Goal: Information Seeking & Learning: Learn about a topic

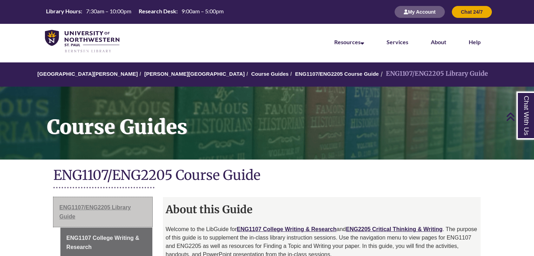
scroll to position [211, 0]
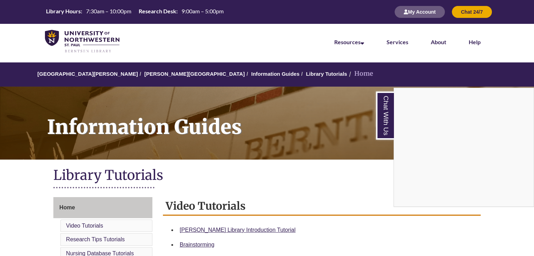
click at [154, 73] on div "Chat With Us" at bounding box center [267, 128] width 534 height 256
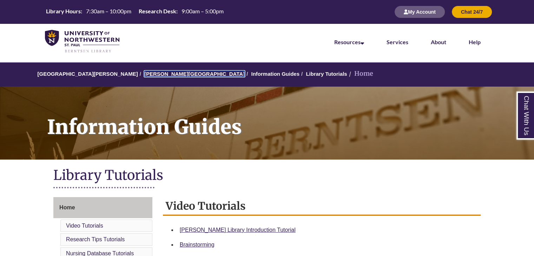
click at [168, 75] on link "[PERSON_NAME][GEOGRAPHIC_DATA]" at bounding box center [194, 74] width 100 height 6
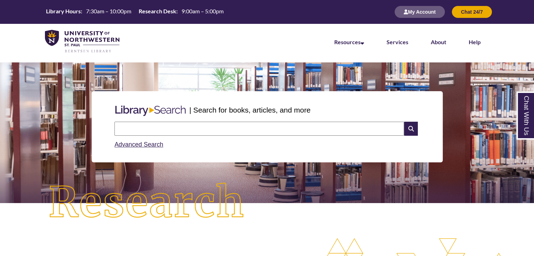
click at [201, 126] on input "text" at bounding box center [259, 129] width 290 height 14
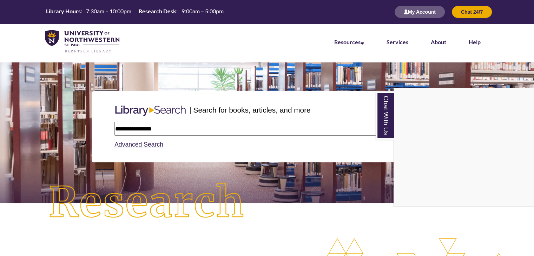
type input "**********"
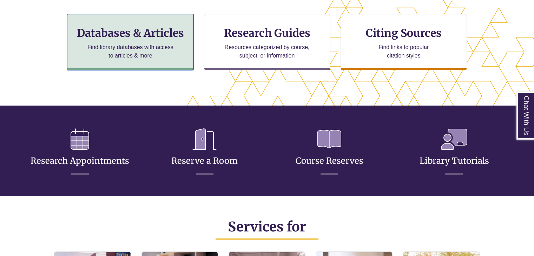
click at [166, 48] on p "Find library databases with access to articles & more" at bounding box center [131, 51] width 92 height 17
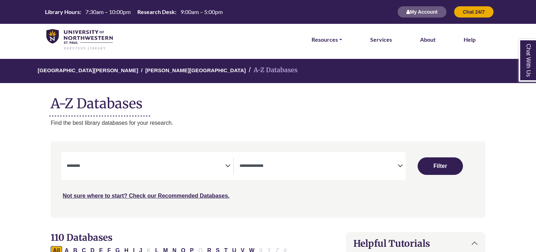
select select "Database Subject Filter"
select select "Database Types Filter"
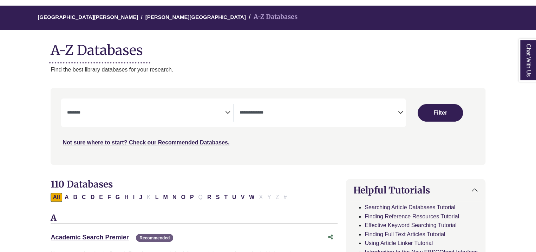
scroll to position [105, 0]
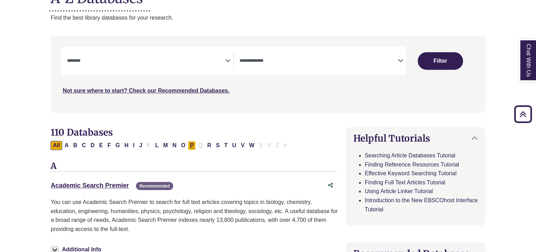
click at [191, 146] on button "P" at bounding box center [192, 145] width 8 height 9
select select "Database Subject Filter"
select select "Database Types Filter"
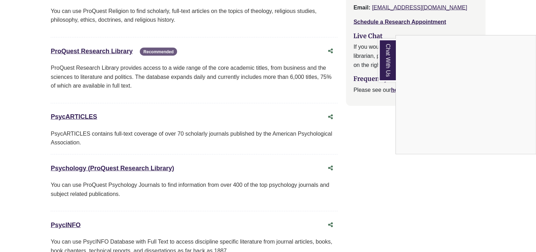
scroll to position [948, 0]
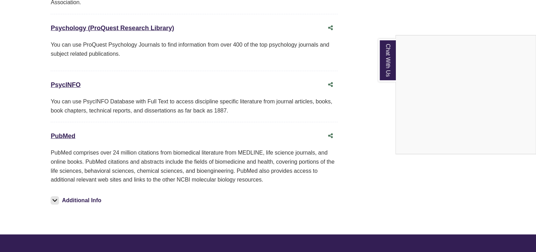
click at [54, 198] on div "Chat With Us" at bounding box center [268, 126] width 536 height 252
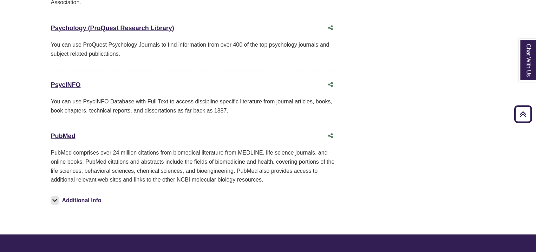
click at [54, 198] on img at bounding box center [55, 201] width 8 height 8
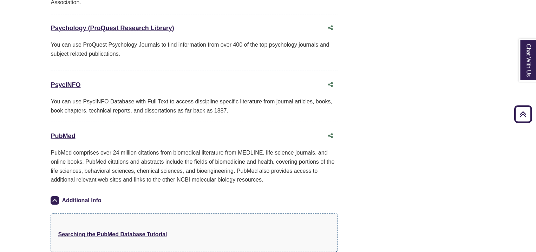
click at [54, 198] on img at bounding box center [55, 201] width 8 height 8
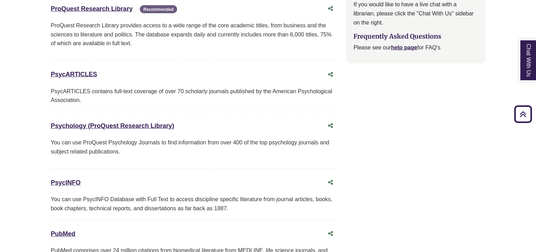
scroll to position [843, 0]
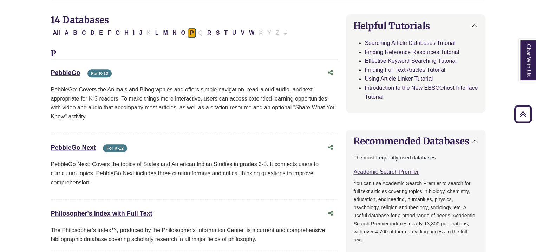
scroll to position [211, 0]
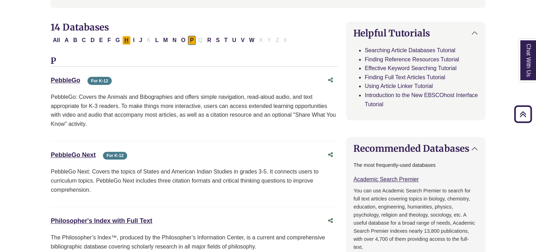
click at [122, 41] on button "H" at bounding box center [126, 40] width 8 height 9
select select "Database Subject Filter"
select select "Database Types Filter"
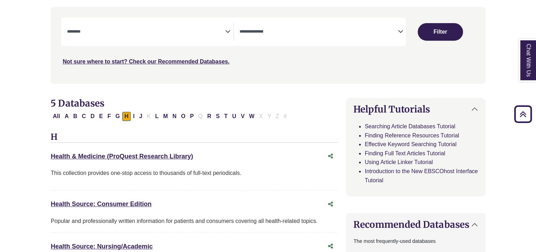
scroll to position [211, 0]
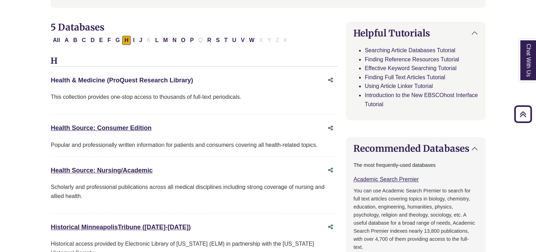
click at [146, 80] on link "Health & Medicine (ProQuest Research Library) This link opens in a new window" at bounding box center [122, 80] width 142 height 7
drag, startPoint x: 208, startPoint y: 79, endPoint x: 46, endPoint y: 77, distance: 161.5
copy link "Health & Medicine (ProQuest Research Library)"
drag, startPoint x: 15, startPoint y: 63, endPoint x: 18, endPoint y: 59, distance: 5.4
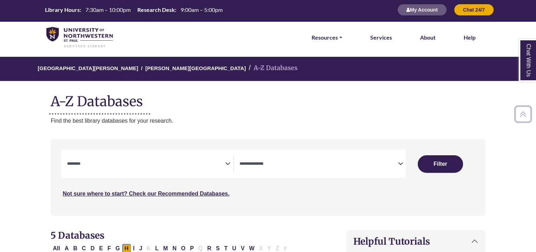
scroll to position [0, 0]
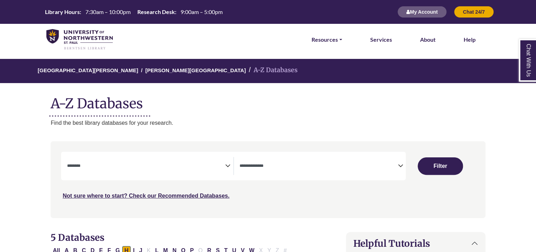
click at [302, 174] on span "Search filters" at bounding box center [318, 166] width 158 height 18
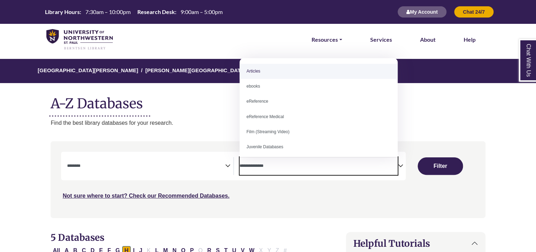
click at [297, 176] on div "**********" at bounding box center [233, 166] width 344 height 28
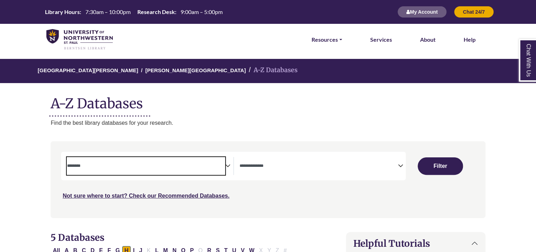
click at [197, 165] on textarea "Search" at bounding box center [146, 167] width 158 height 6
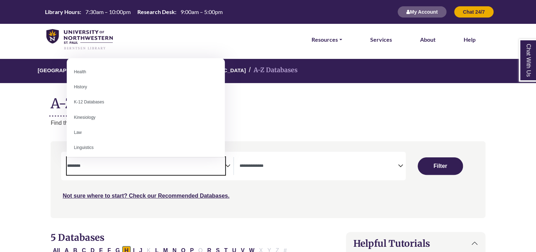
scroll to position [316, 0]
select select "*****"
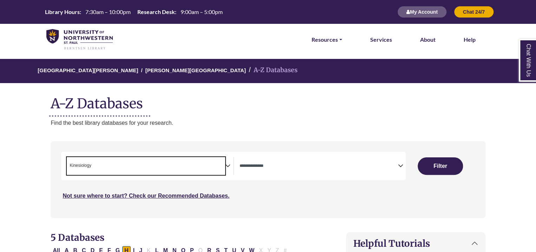
scroll to position [163, 0]
click at [307, 173] on span "Search filters" at bounding box center [318, 166] width 158 height 18
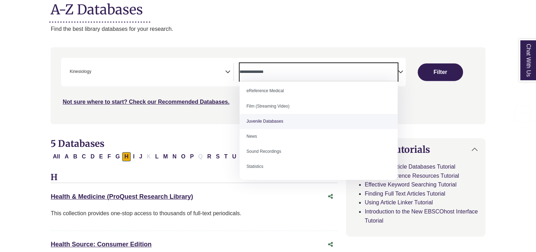
scroll to position [105, 0]
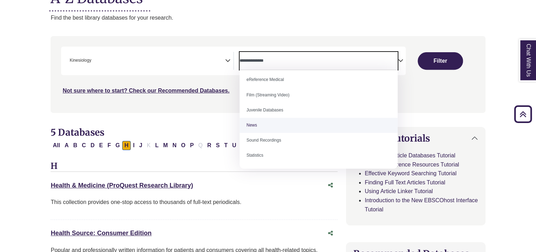
select select "*****"
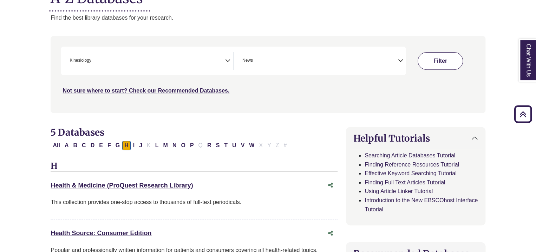
click at [442, 60] on button "Filter" at bounding box center [439, 61] width 45 height 18
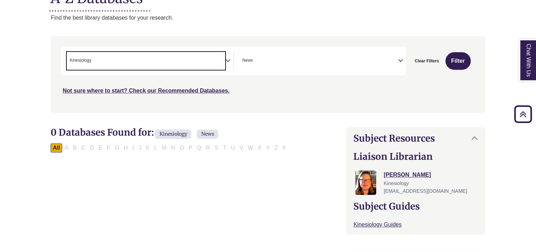
click at [215, 61] on span "× Kinesiology" at bounding box center [146, 61] width 158 height 18
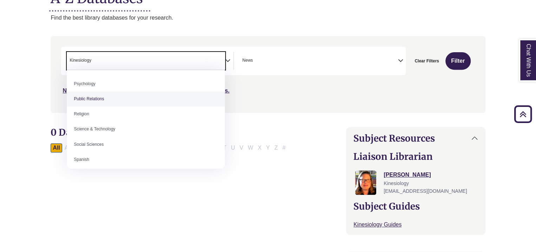
scroll to position [562, 0]
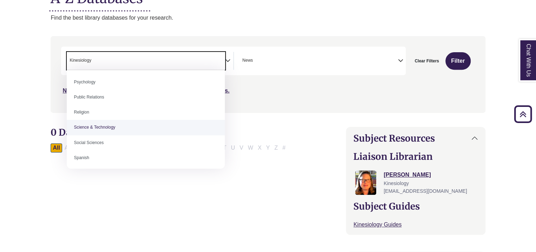
select select "Database Subject Filter"
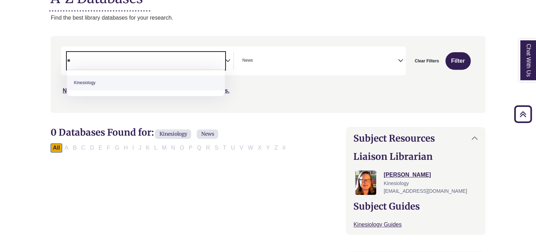
type textarea "*"
type textarea "***"
select select "*****"
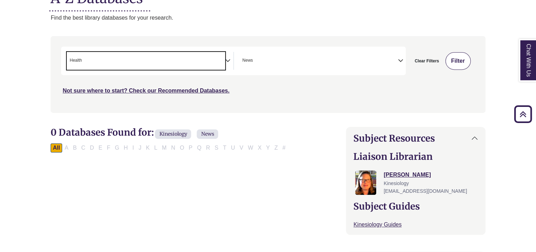
click at [462, 65] on button "Filter" at bounding box center [457, 61] width 25 height 18
click at [461, 65] on button "Filter" at bounding box center [457, 61] width 25 height 18
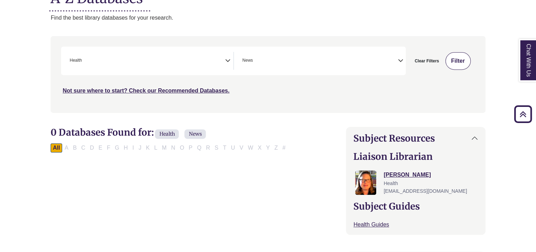
click at [456, 57] on button "Filter" at bounding box center [457, 61] width 25 height 18
click at [455, 59] on button "Filter" at bounding box center [457, 61] width 25 height 18
drag, startPoint x: 455, startPoint y: 60, endPoint x: 344, endPoint y: 65, distance: 111.4
click at [454, 61] on button "Filter" at bounding box center [457, 61] width 25 height 18
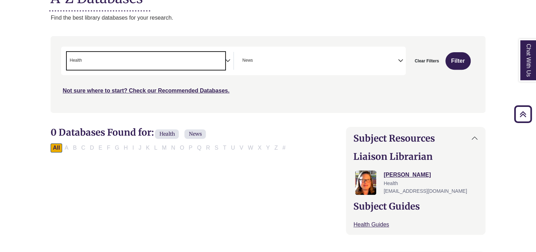
click at [207, 57] on span "× Health" at bounding box center [146, 61] width 158 height 18
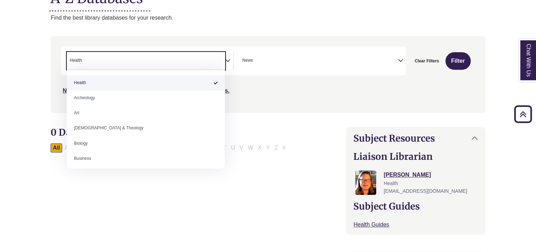
drag, startPoint x: 200, startPoint y: 62, endPoint x: 0, endPoint y: 60, distance: 199.8
drag, startPoint x: 115, startPoint y: 51, endPoint x: 124, endPoint y: 62, distance: 14.3
click at [122, 61] on div "**********" at bounding box center [233, 61] width 344 height 28
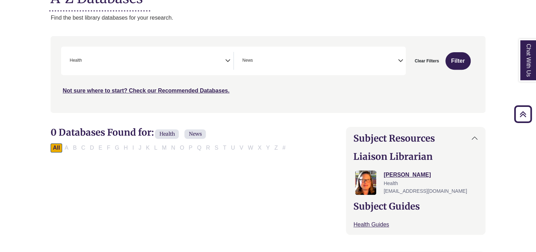
click at [123, 61] on span "× Health" at bounding box center [146, 61] width 158 height 18
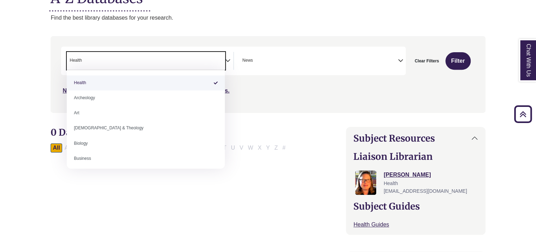
select select "Database Subject Filter"
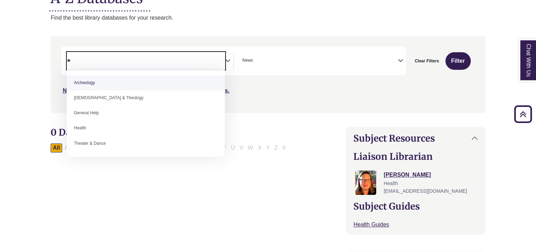
type textarea "*"
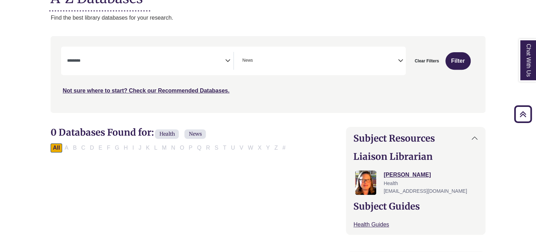
click at [310, 106] on div "Search filters" at bounding box center [268, 74] width 426 height 71
click at [458, 59] on button "Filter" at bounding box center [457, 61] width 25 height 18
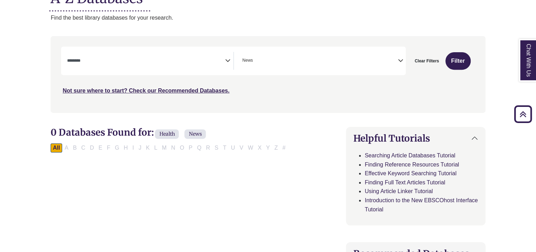
select select "Database Subject Filter"
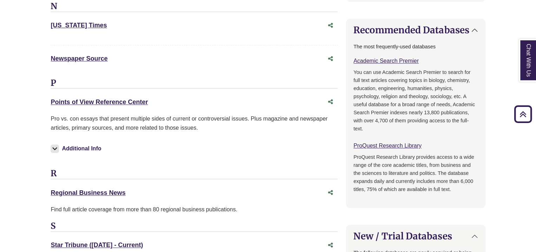
scroll to position [281, 0]
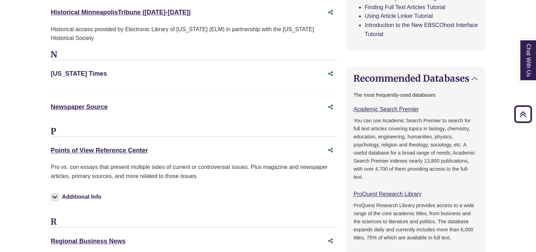
click at [88, 74] on link "[US_STATE] Times This link opens in a new window" at bounding box center [79, 73] width 56 height 7
